Goal: Task Accomplishment & Management: Use online tool/utility

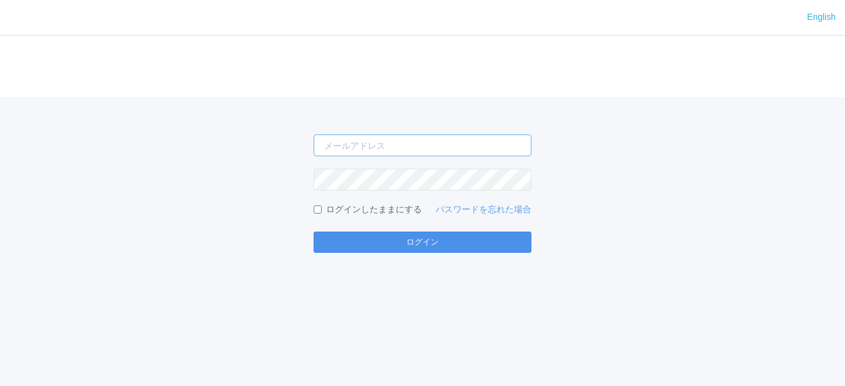
type input "[EMAIL_ADDRESS][DOMAIN_NAME]"
click at [429, 238] on button "ログイン" at bounding box center [423, 242] width 218 height 21
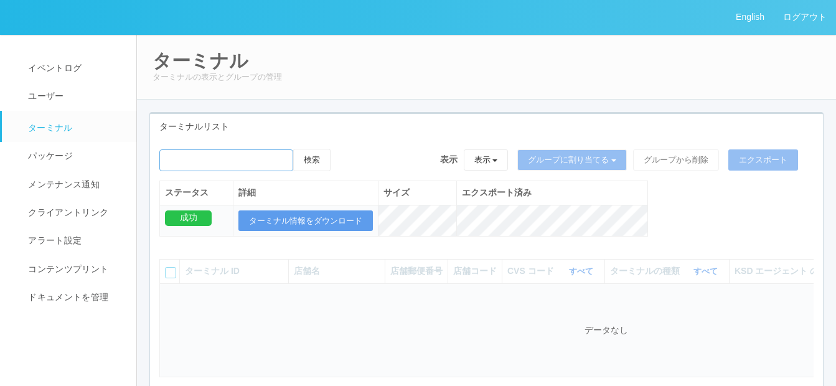
click at [193, 157] on input "emailSearch" at bounding box center [226, 160] width 134 height 22
paste input "[PERSON_NAME][PERSON_NAME]"
type input "[PERSON_NAME][PERSON_NAME]"
click at [322, 158] on button "検索" at bounding box center [311, 160] width 37 height 22
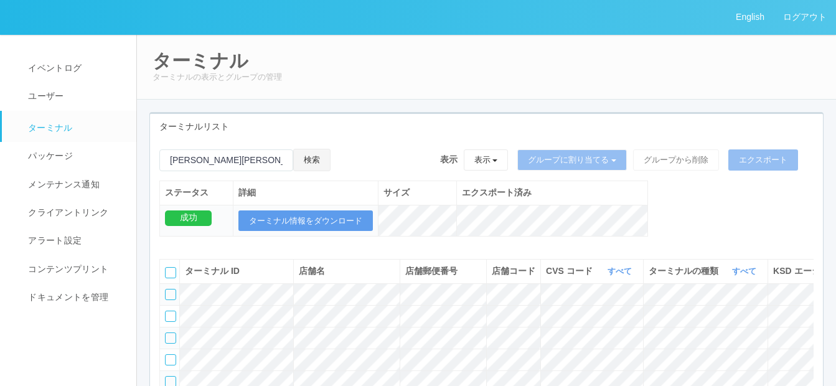
click at [322, 159] on button "検索" at bounding box center [311, 160] width 37 height 22
click at [321, 157] on button "検索" at bounding box center [311, 160] width 37 height 22
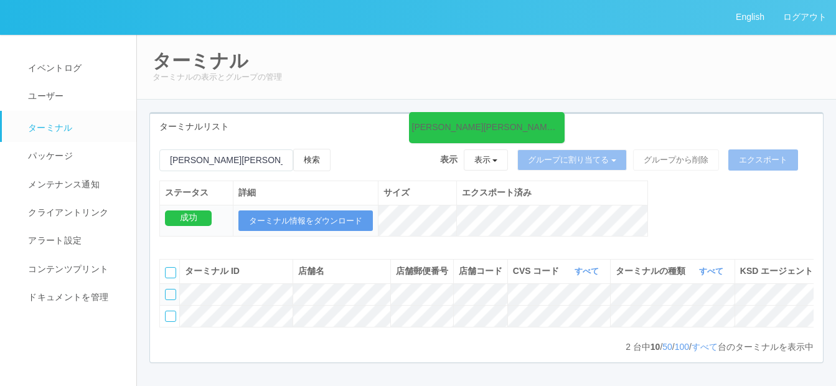
click at [173, 300] on div at bounding box center [170, 294] width 11 height 11
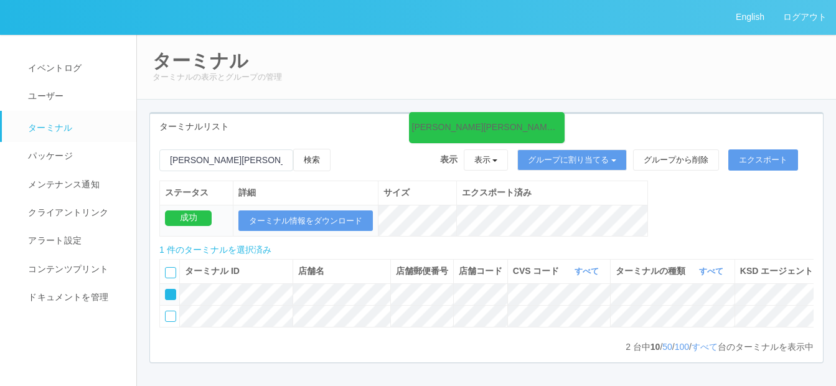
click at [343, 149] on icon at bounding box center [343, 149] width 0 height 0
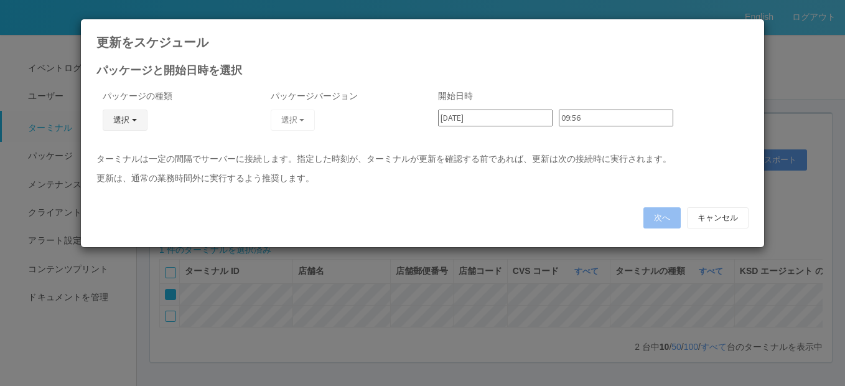
click at [140, 118] on button "選択" at bounding box center [125, 120] width 45 height 21
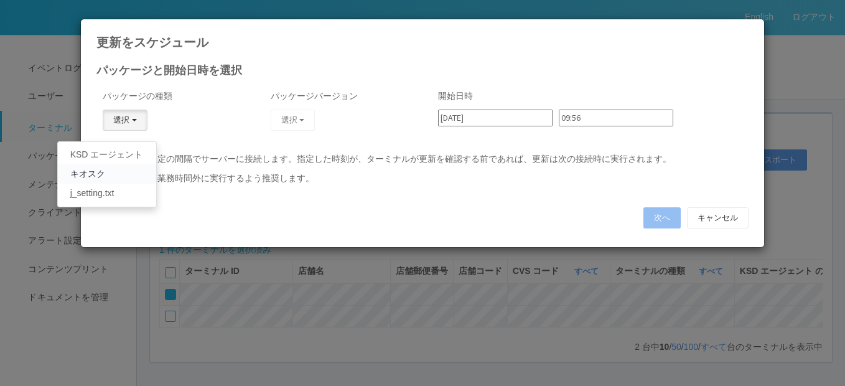
click at [119, 177] on link "キオスク" at bounding box center [107, 173] width 98 height 19
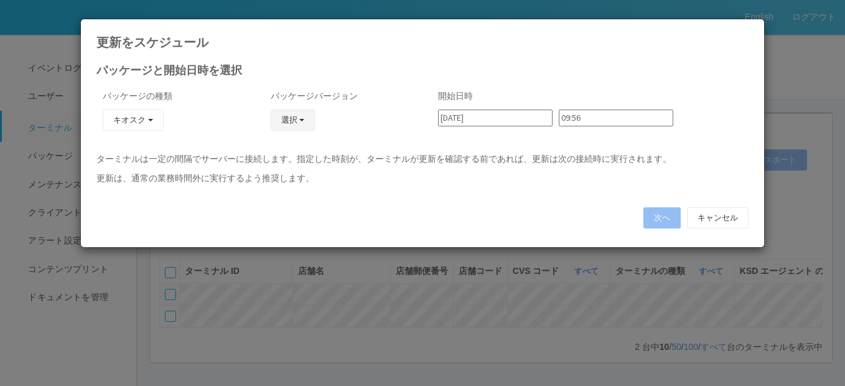
click at [304, 120] on span "button" at bounding box center [301, 120] width 5 height 2
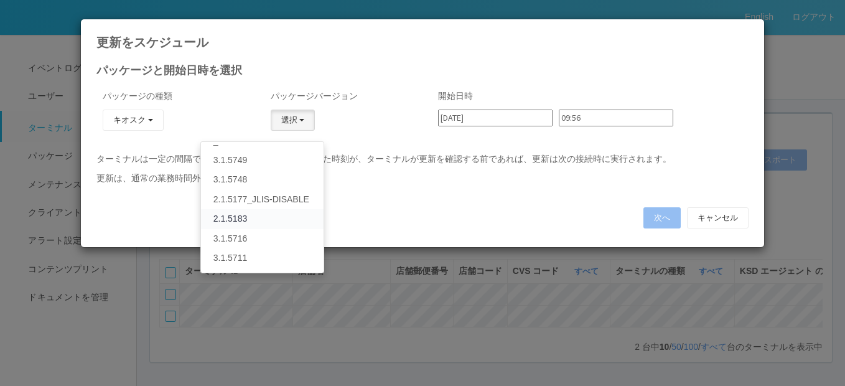
scroll to position [311, 0]
click at [252, 218] on link "2.1.5177" at bounding box center [262, 214] width 123 height 19
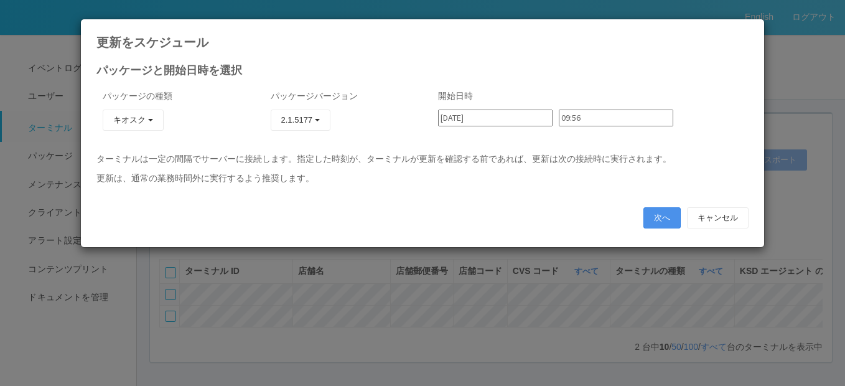
click at [670, 221] on button "次へ" at bounding box center [662, 217] width 37 height 21
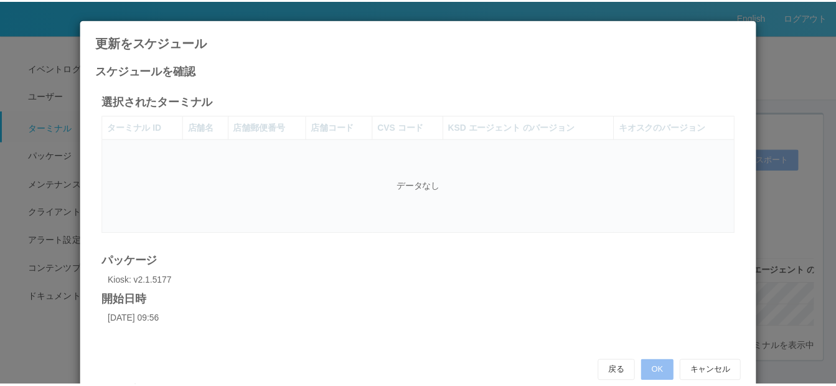
scroll to position [34, 0]
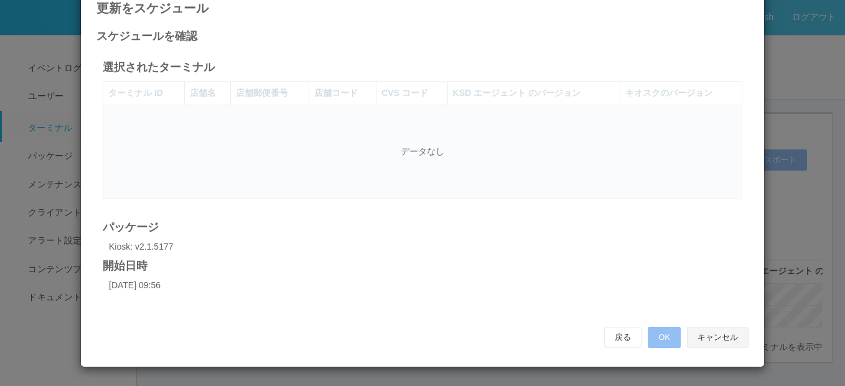
click at [729, 336] on button "キャンセル" at bounding box center [718, 337] width 62 height 21
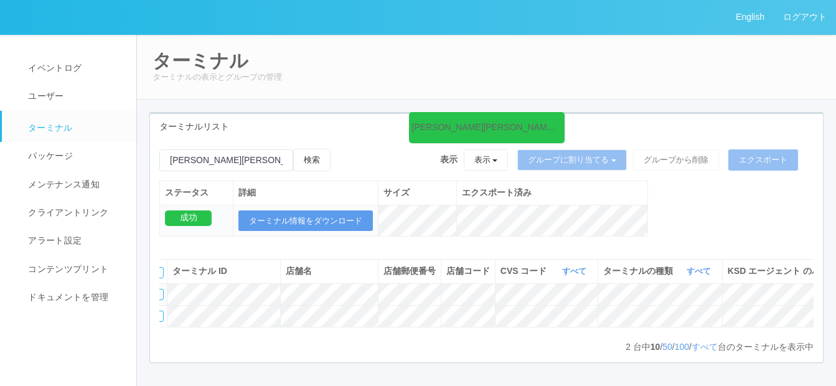
scroll to position [0, 0]
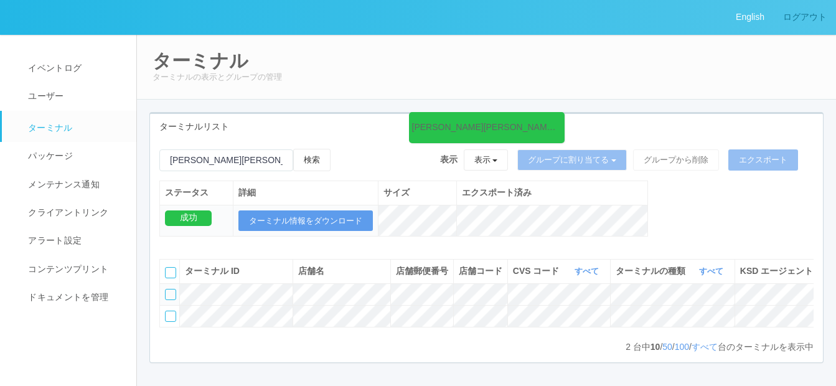
click at [810, 23] on link "ログアウト" at bounding box center [805, 17] width 62 height 34
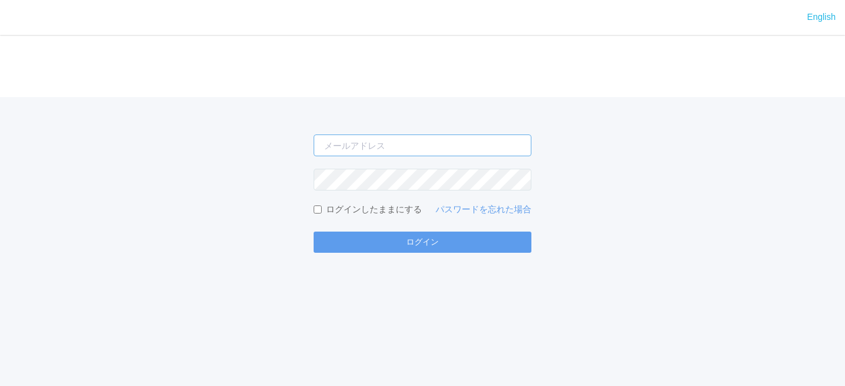
type input "[EMAIL_ADDRESS][DOMAIN_NAME]"
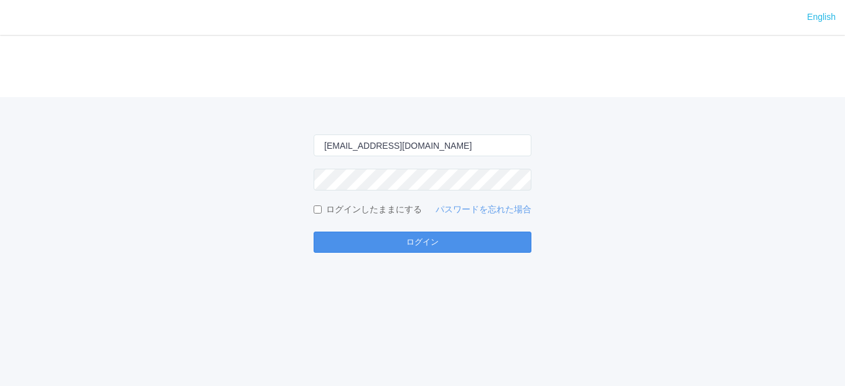
click at [398, 238] on button "ログイン" at bounding box center [423, 242] width 218 height 21
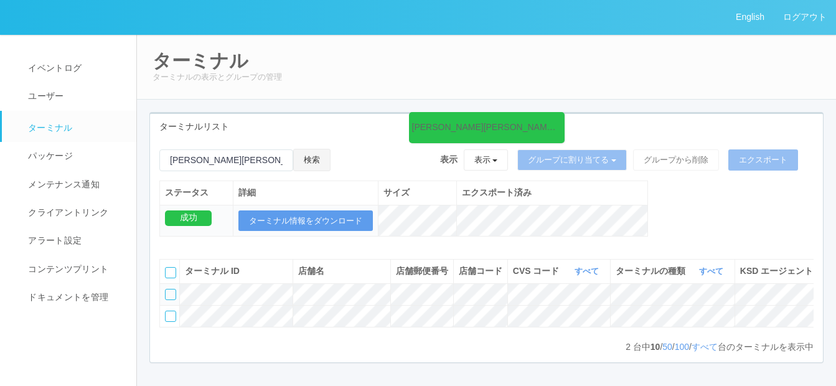
click at [327, 157] on button "検索" at bounding box center [311, 160] width 37 height 22
click at [45, 66] on span "イベントログ" at bounding box center [53, 68] width 57 height 10
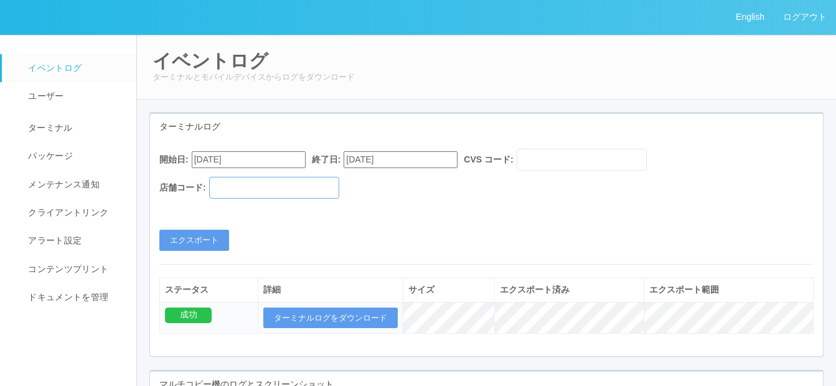
click at [246, 192] on input "text" at bounding box center [274, 188] width 130 height 22
paste input "302210"
type input "302210"
click at [251, 154] on input "[DATE]" at bounding box center [249, 159] width 114 height 17
click at [212, 179] on button "button" at bounding box center [207, 177] width 10 height 4
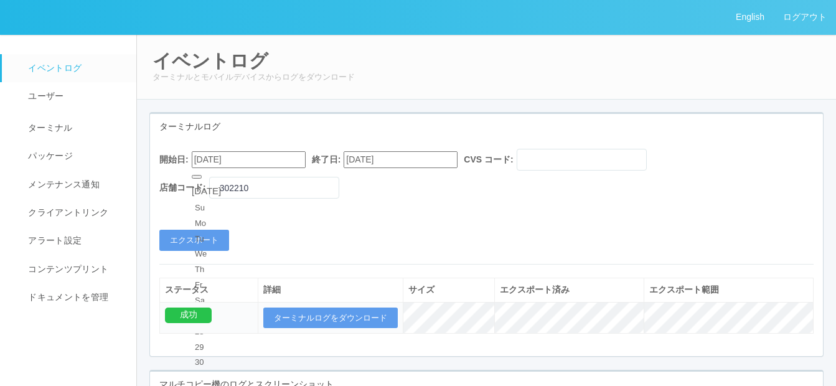
type input "[DATE]"
click at [190, 239] on button "エクスポート" at bounding box center [194, 240] width 70 height 21
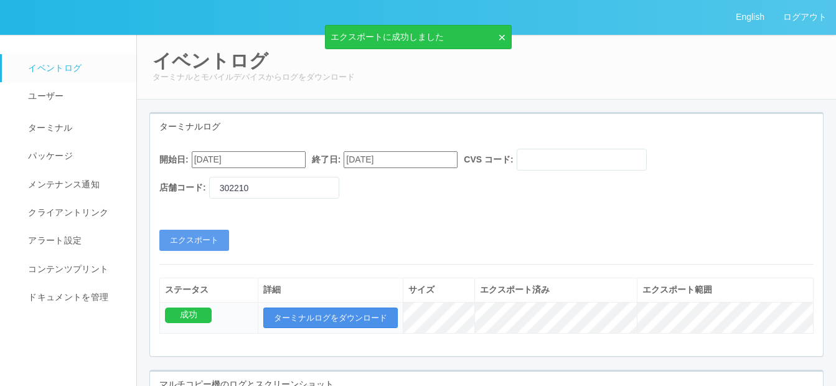
click at [326, 310] on button "ターミナルログをダウンロード" at bounding box center [330, 317] width 134 height 21
